Goal: Transaction & Acquisition: Subscribe to service/newsletter

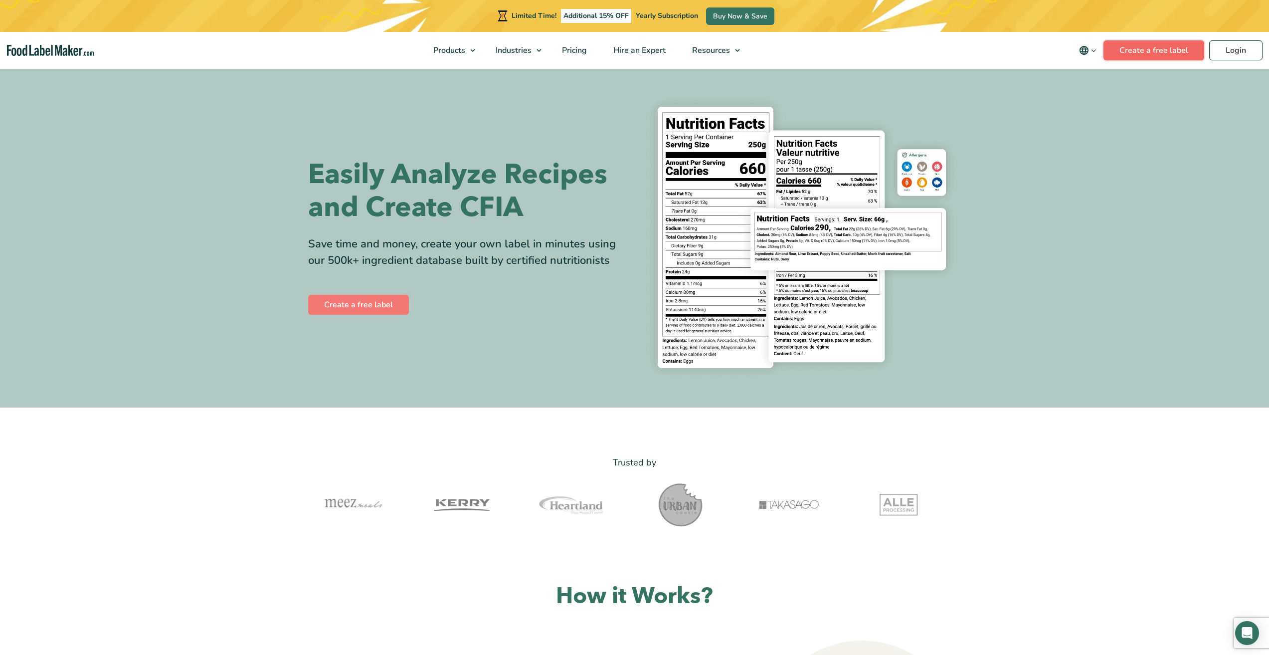
click at [1175, 44] on link "Create a free label" at bounding box center [1153, 50] width 101 height 20
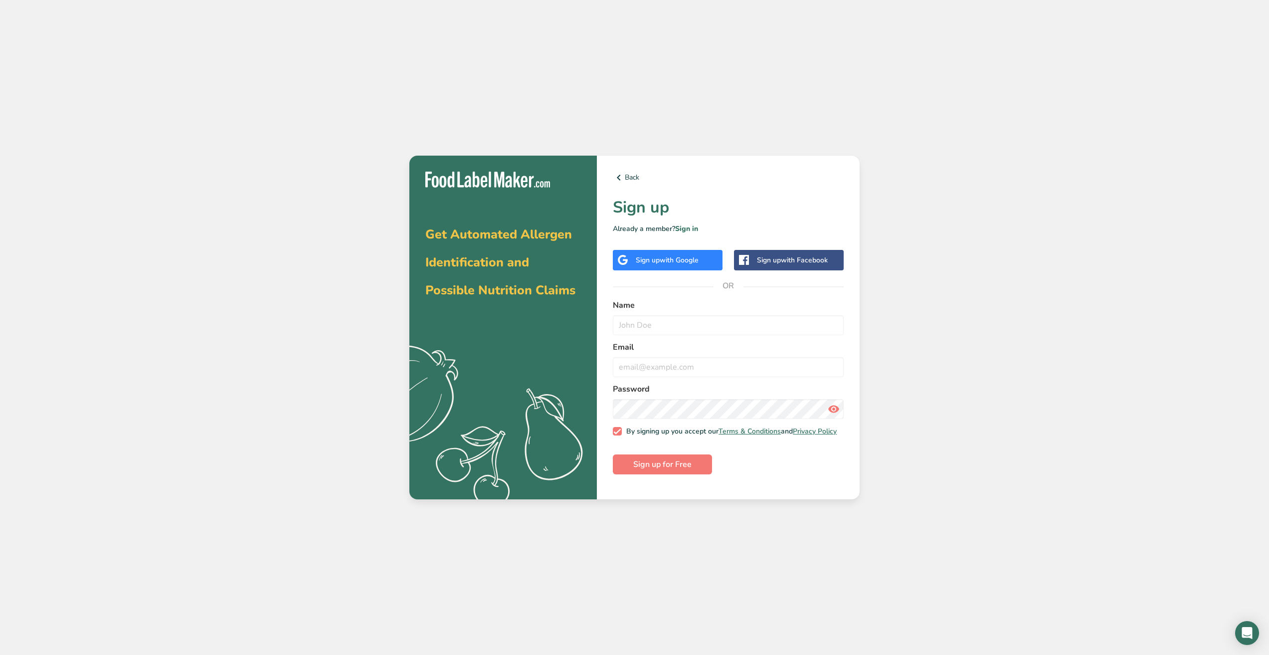
click at [691, 266] on div "Sign up with Google" at bounding box center [668, 260] width 110 height 20
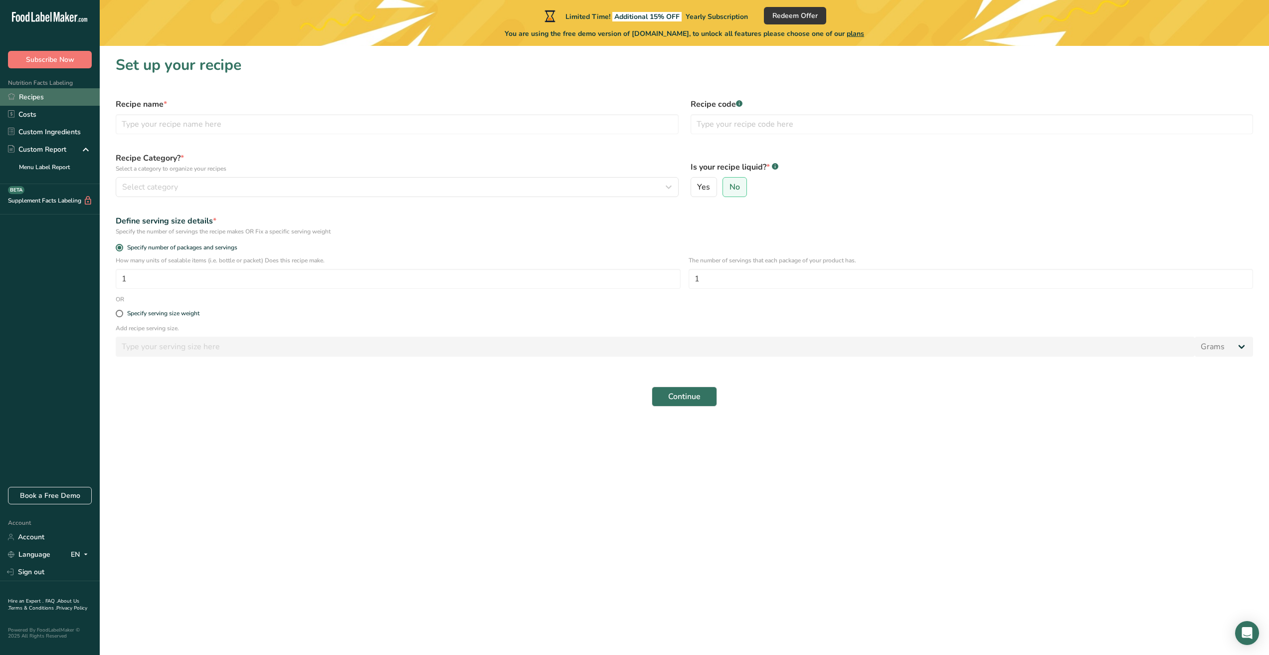
click at [50, 102] on link "Recipes" at bounding box center [50, 96] width 100 height 17
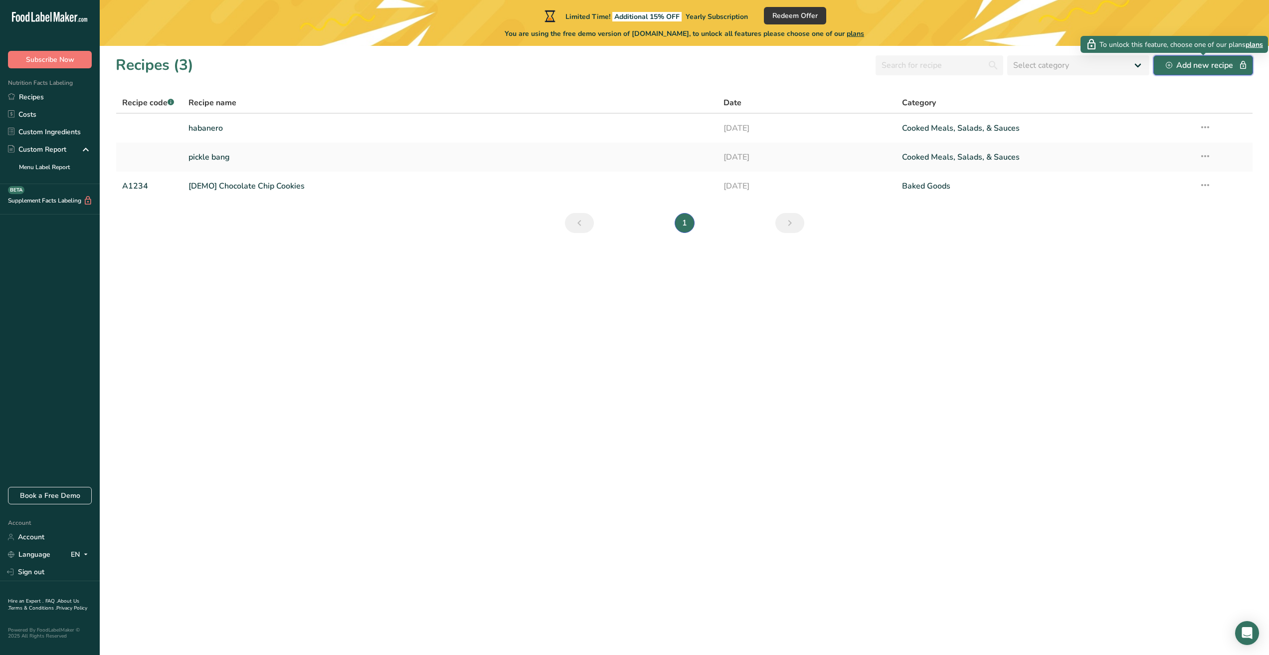
click at [1241, 60] on icon "button" at bounding box center [1242, 65] width 9 height 14
click at [1227, 68] on div "Add new recipe" at bounding box center [1203, 65] width 75 height 12
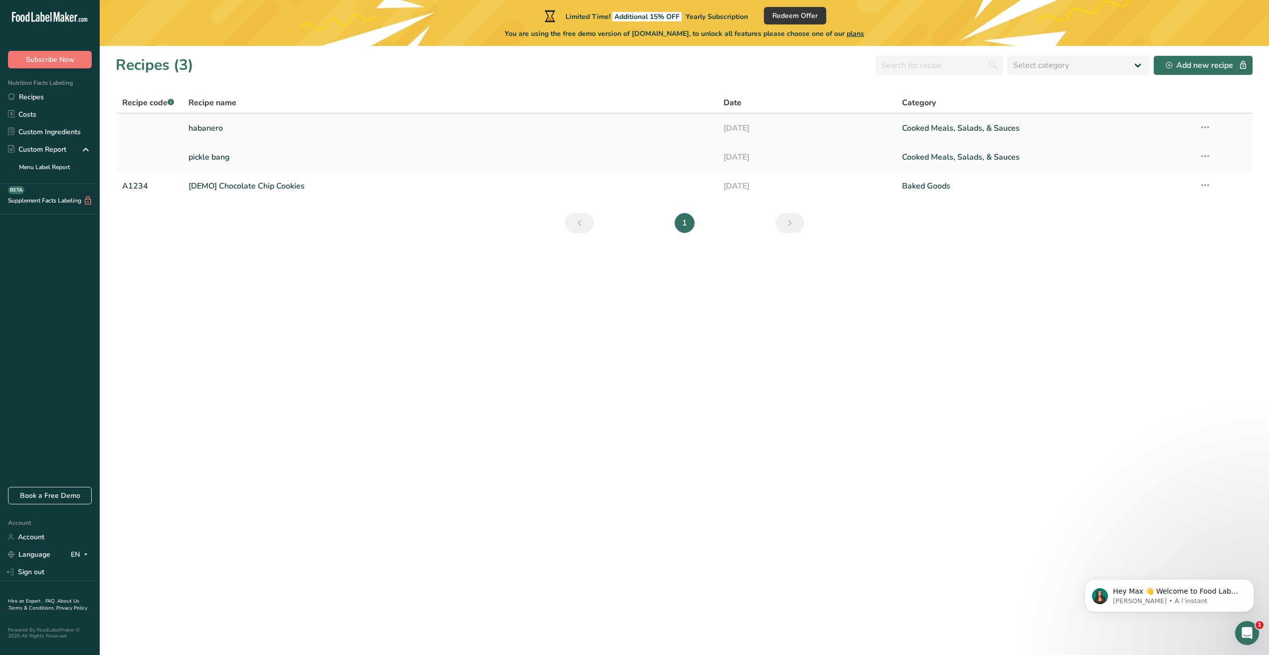
click at [1204, 125] on icon at bounding box center [1205, 127] width 12 height 18
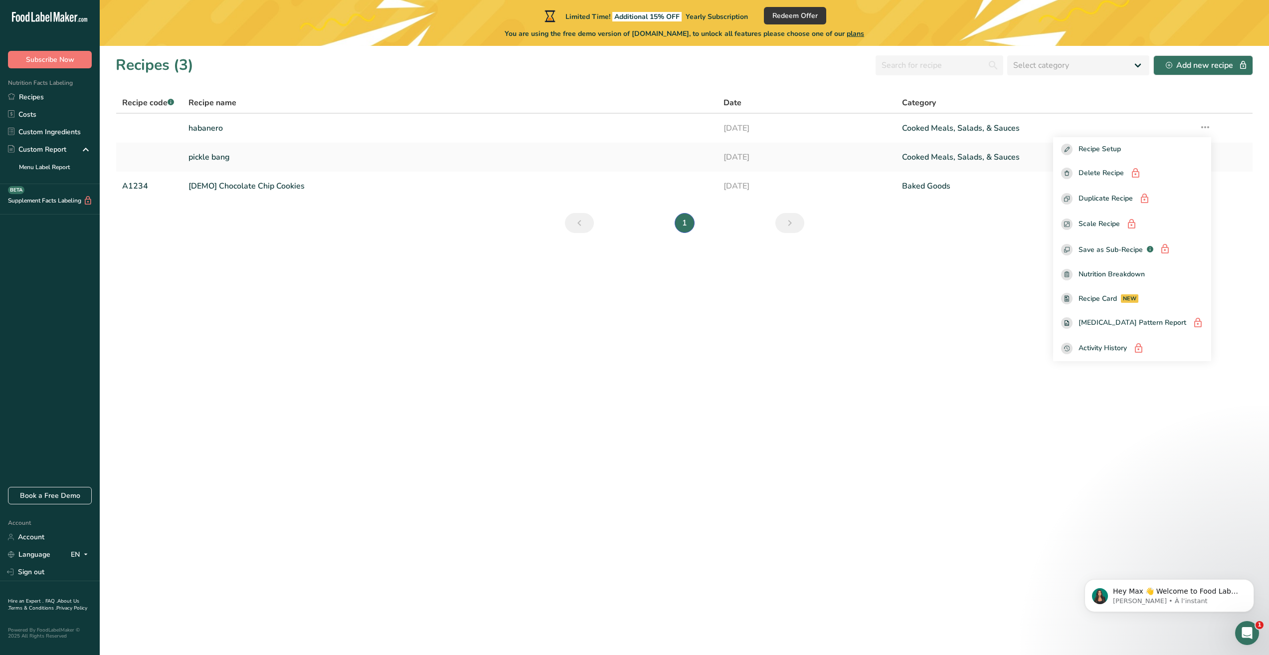
click at [903, 293] on section "Recipes (3) Select category All Baked Goods [GEOGRAPHIC_DATA] Confectionery Coo…" at bounding box center [684, 350] width 1169 height 609
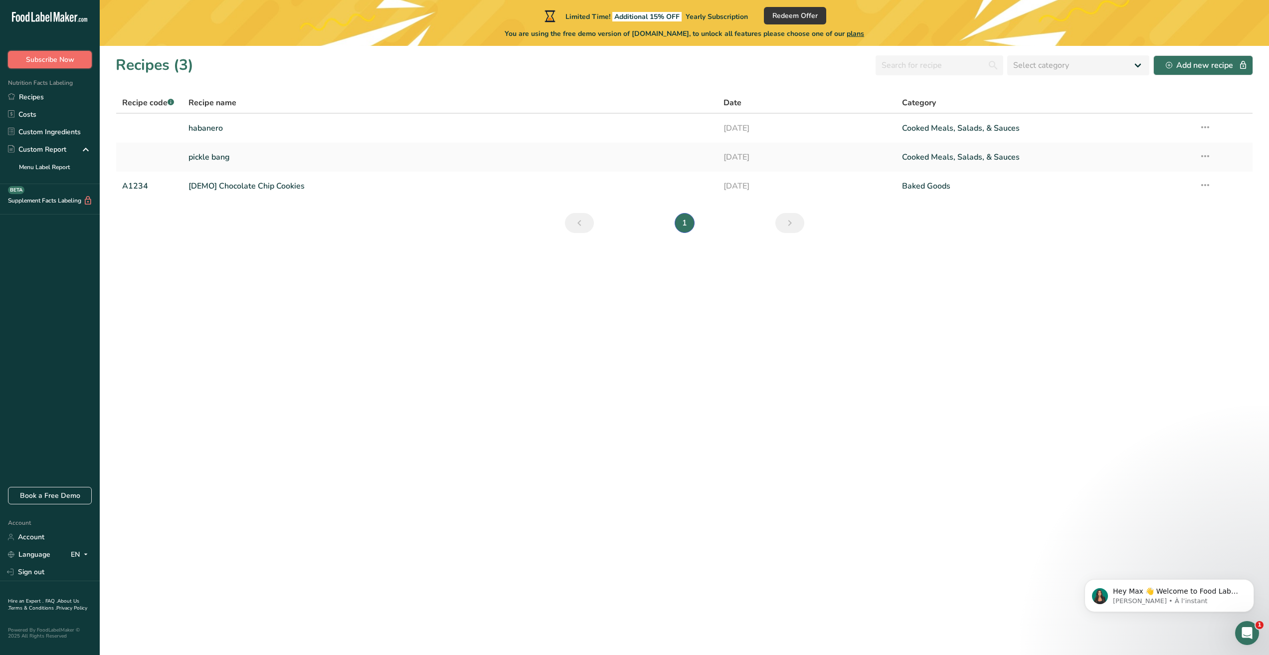
click at [55, 66] on button "Subscribe Now" at bounding box center [50, 59] width 84 height 17
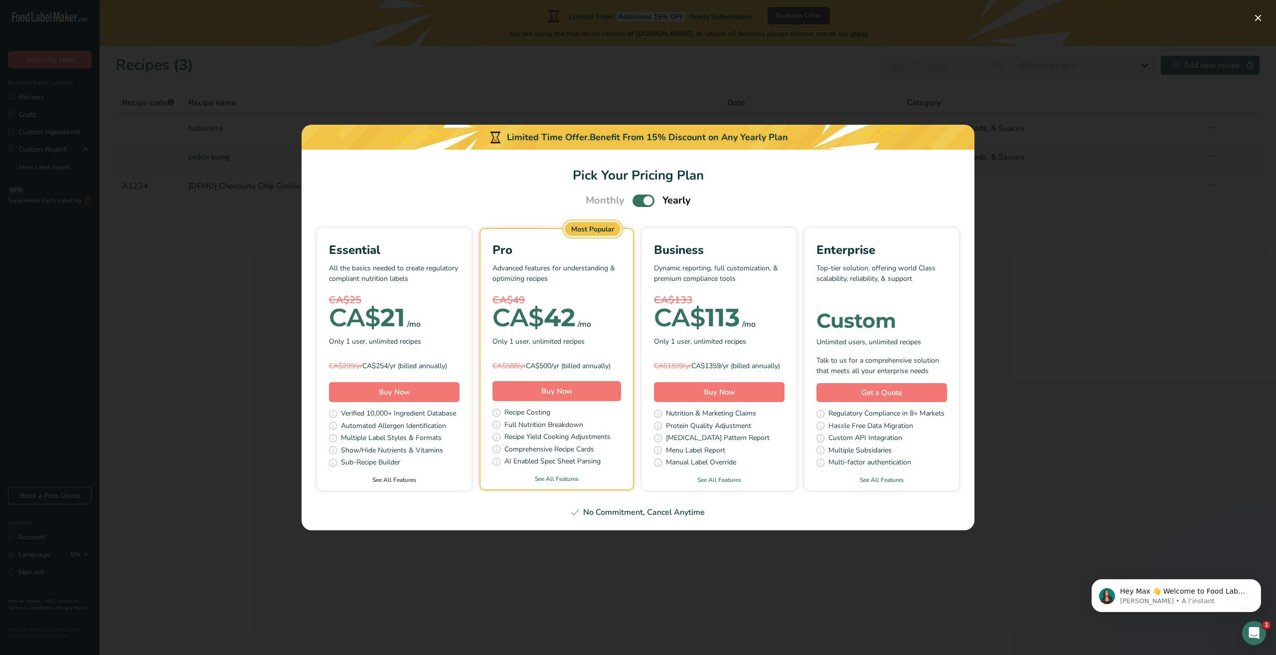
click at [394, 484] on link "See All Features" at bounding box center [394, 479] width 155 height 9
click at [773, 78] on div "Pick Your Pricing Plan Modal" at bounding box center [638, 327] width 1276 height 655
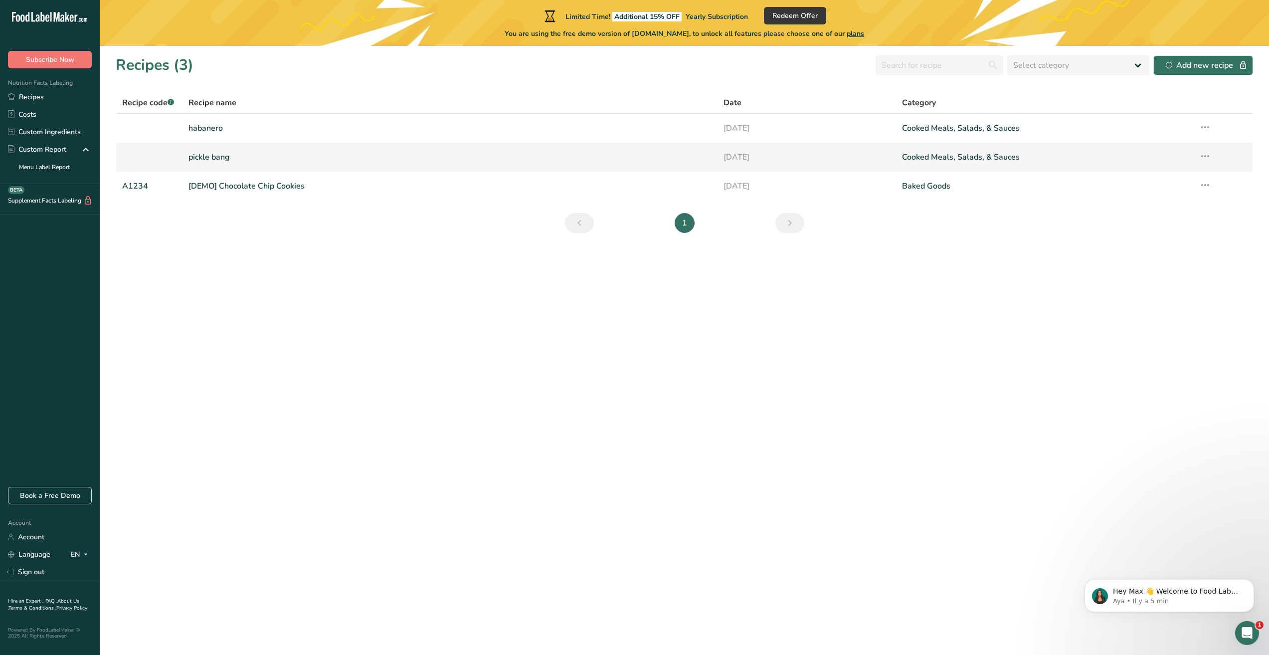
click at [280, 151] on link "pickle bang" at bounding box center [449, 157] width 523 height 21
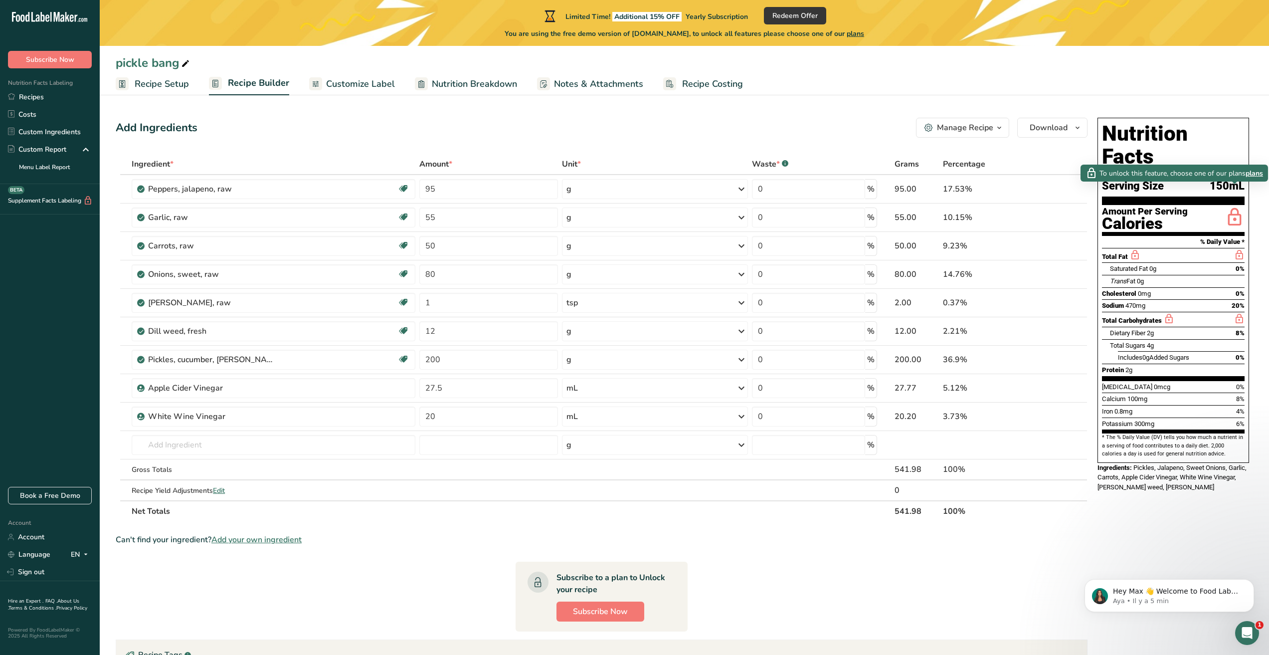
click at [1231, 206] on icon at bounding box center [1234, 217] width 20 height 23
click at [1249, 175] on span "plans" at bounding box center [1253, 173] width 17 height 10
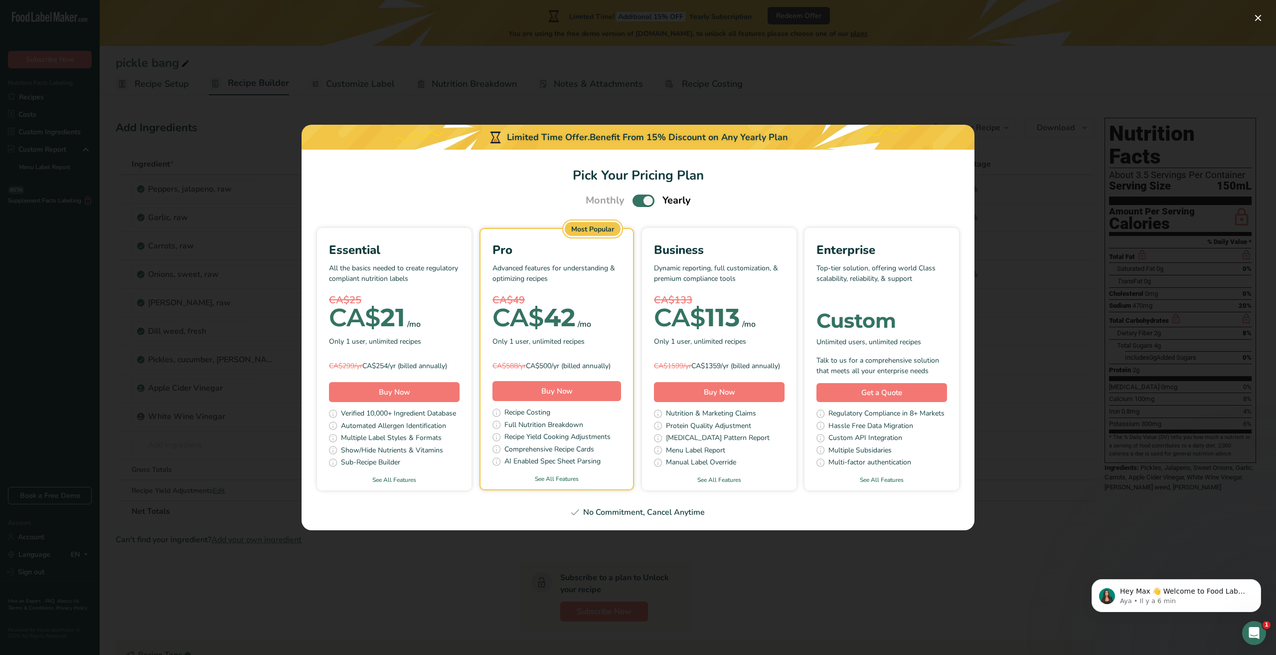
click at [415, 433] on span "Automated Allergen Identification" at bounding box center [393, 426] width 105 height 12
click at [406, 284] on p "All the basics needed to create regulatory compliant nutrition labels" at bounding box center [394, 278] width 131 height 30
click at [621, 296] on div "Pro Advanced features for understanding & optimizing recipes CA$49 CA$ 42 /mo O…" at bounding box center [557, 348] width 153 height 239
click at [667, 341] on span "Only 1 user, unlimited recipes" at bounding box center [700, 341] width 92 height 10
click at [538, 59] on div "Pick Your Pricing Plan Modal" at bounding box center [638, 327] width 1276 height 655
